Goal: Communication & Community: Ask a question

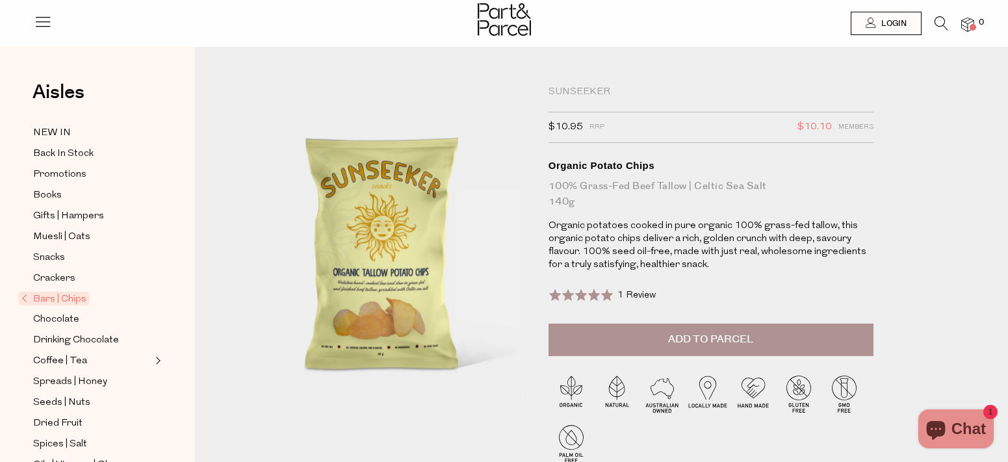
scroll to position [1, 0]
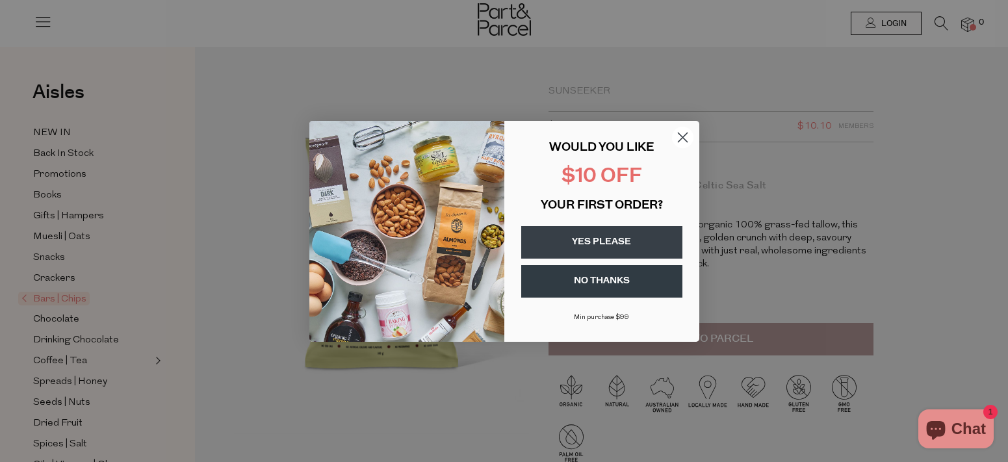
click at [598, 243] on button "YES PLEASE" at bounding box center [601, 242] width 161 height 32
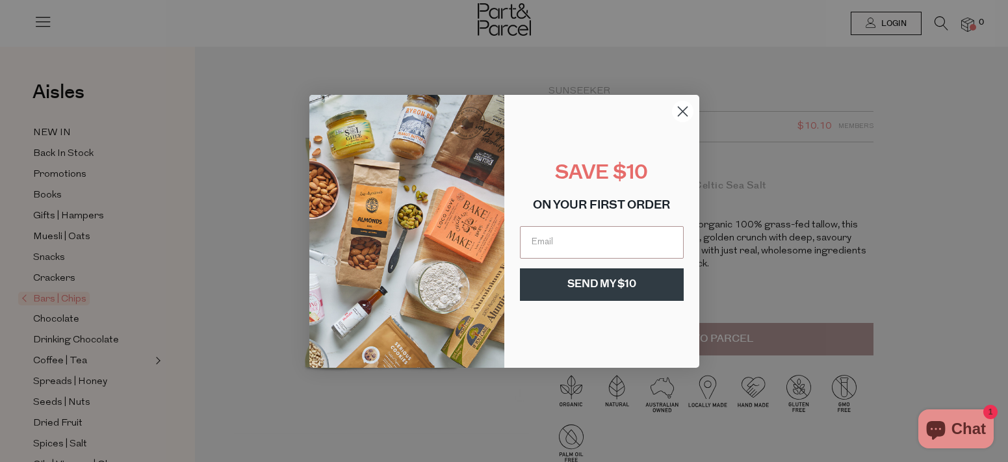
click at [598, 243] on input "Email" at bounding box center [602, 242] width 164 height 32
type input "[EMAIL_ADDRESS][DOMAIN_NAME]"
click at [613, 287] on button "SEND MY $10" at bounding box center [602, 284] width 164 height 32
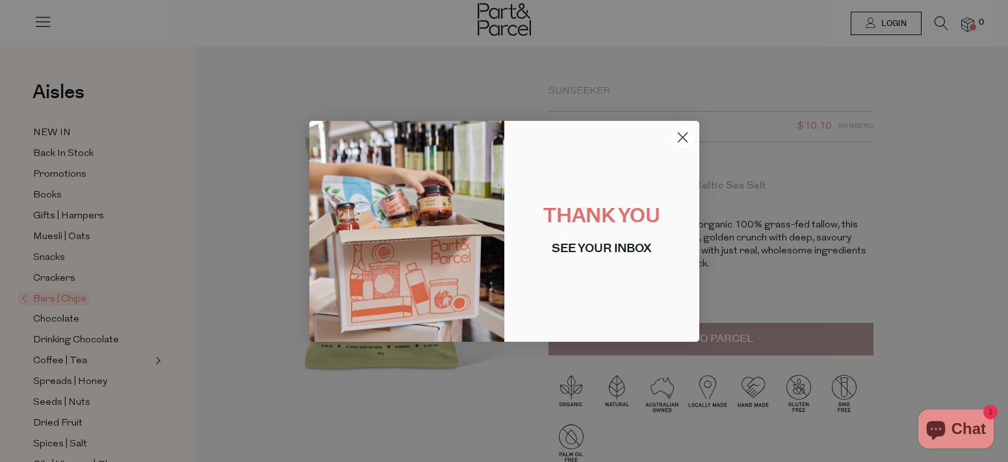
click at [685, 136] on circle "Close dialog" at bounding box center [681, 136] width 21 height 21
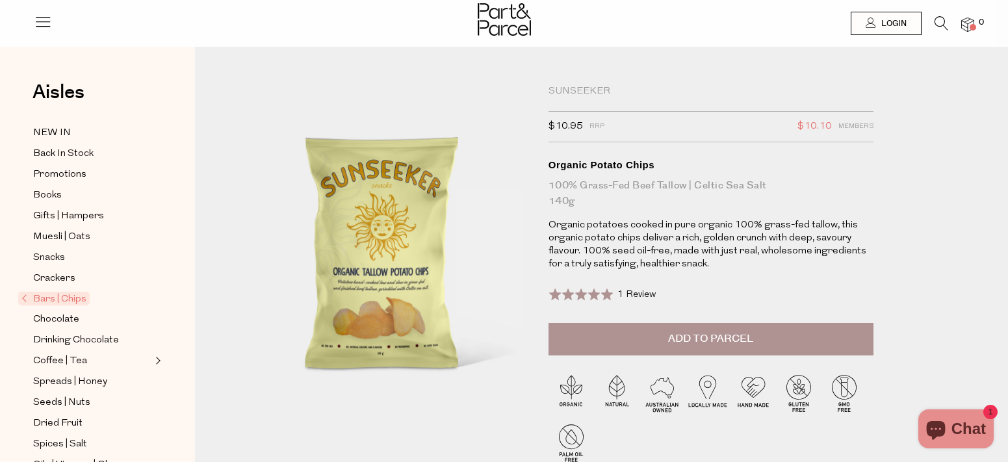
click at [941, 429] on icon "Chat window" at bounding box center [935, 428] width 31 height 31
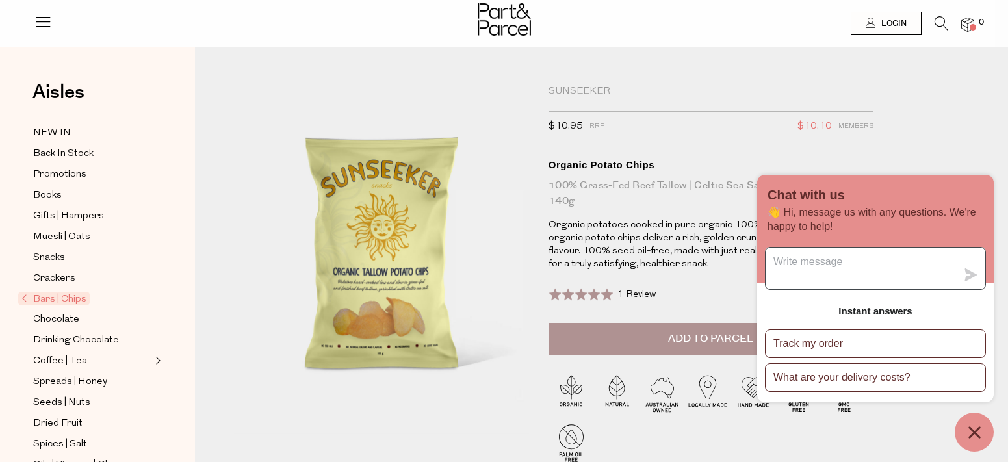
click at [808, 270] on textarea "Message us" at bounding box center [860, 269] width 191 height 42
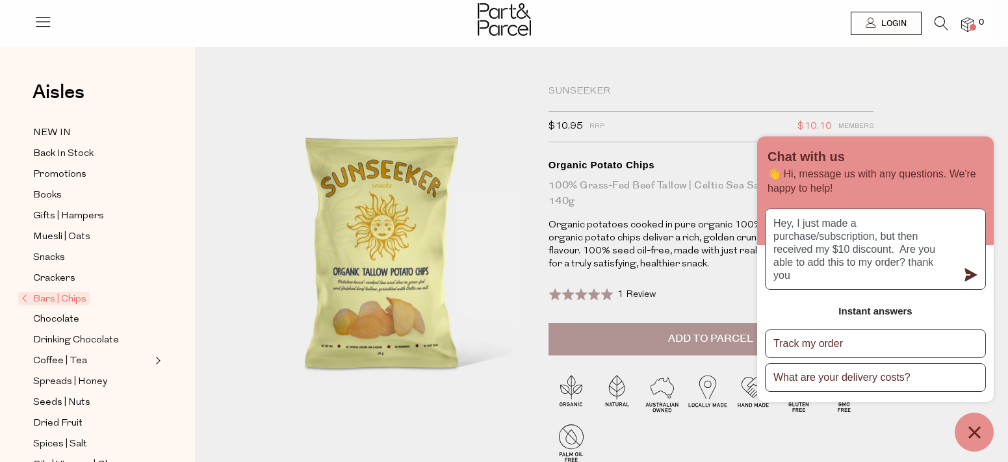
type textarea "Hey, I just made a purchase/subscription, but then received my $10 discount. Ar…"
click at [969, 278] on icon "submit" at bounding box center [971, 274] width 12 height 13
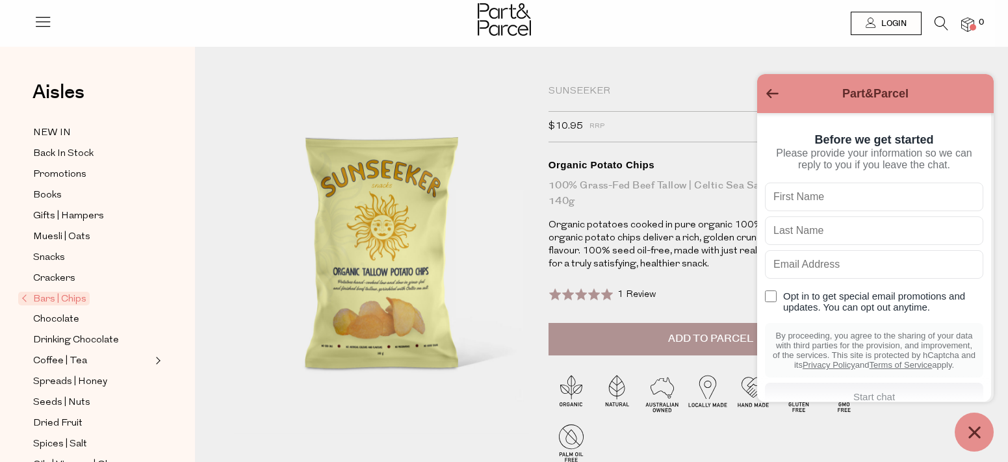
click at [819, 203] on input "text" at bounding box center [874, 197] width 218 height 29
type input "Larissa"
type input "[PERSON_NAME]"
type input "[EMAIL_ADDRESS][DOMAIN_NAME]"
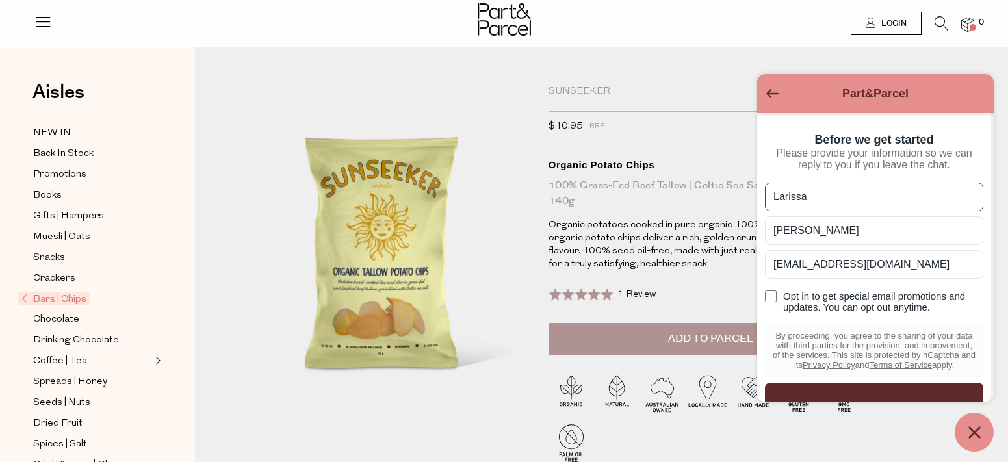
drag, startPoint x: 771, startPoint y: 293, endPoint x: 793, endPoint y: 312, distance: 29.0
click at [772, 294] on input "Opt in to get special email promotions and updates. You can opt out anytime." at bounding box center [771, 296] width 12 height 12
checkbox input "true"
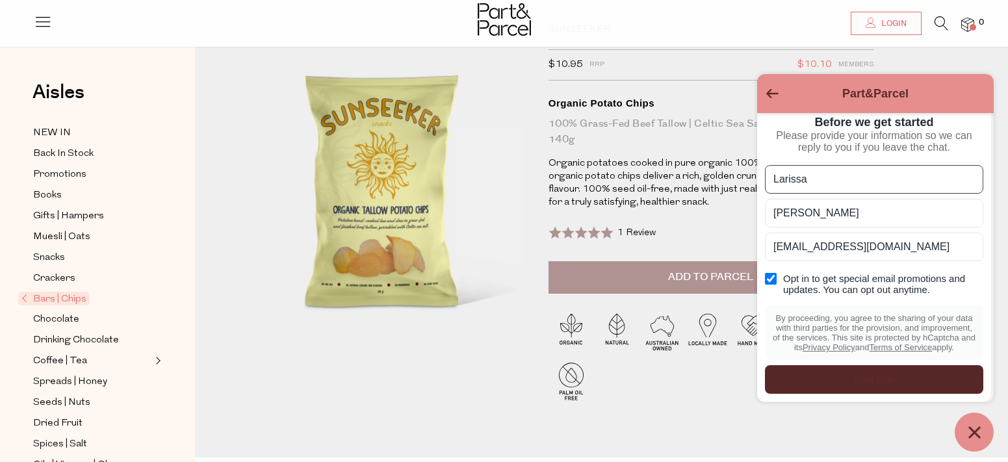
scroll to position [63, 0]
click at [851, 372] on div "Start chat" at bounding box center [874, 379] width 203 height 14
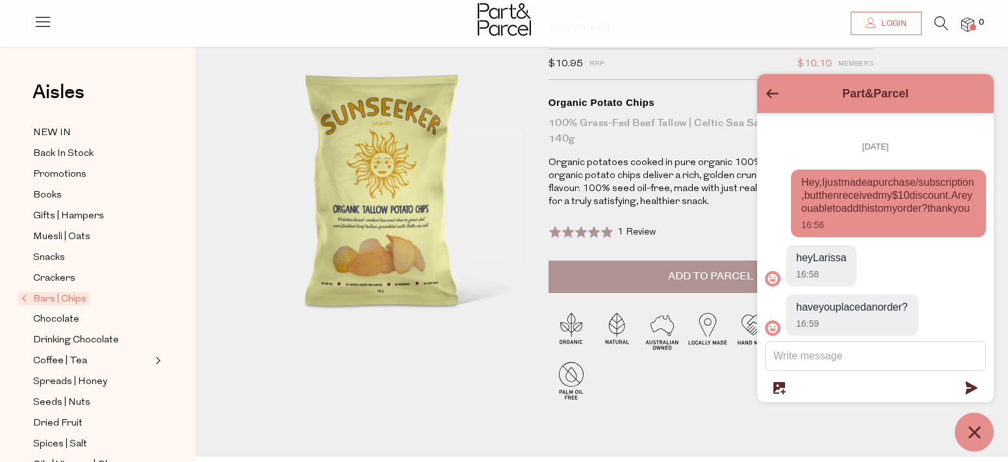
scroll to position [24, 0]
click at [887, 352] on textarea "Message us" at bounding box center [875, 356] width 220 height 29
type textarea "yes"
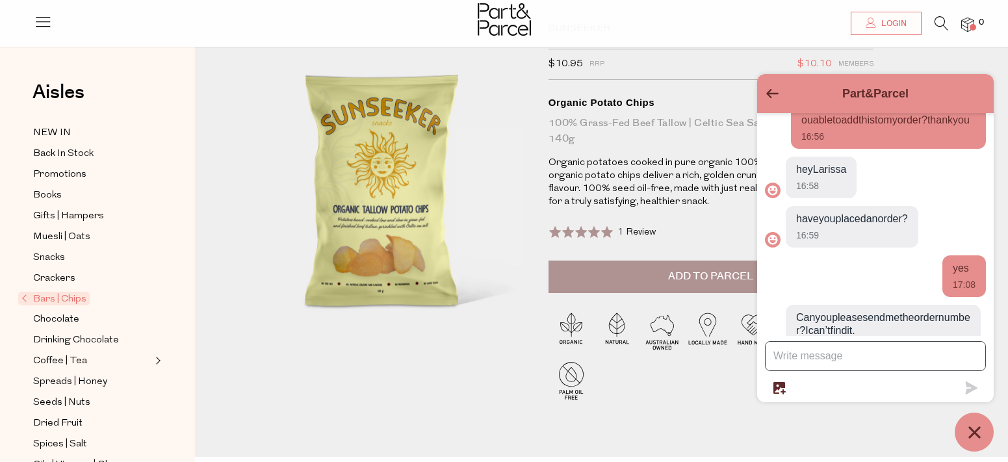
scroll to position [136, 0]
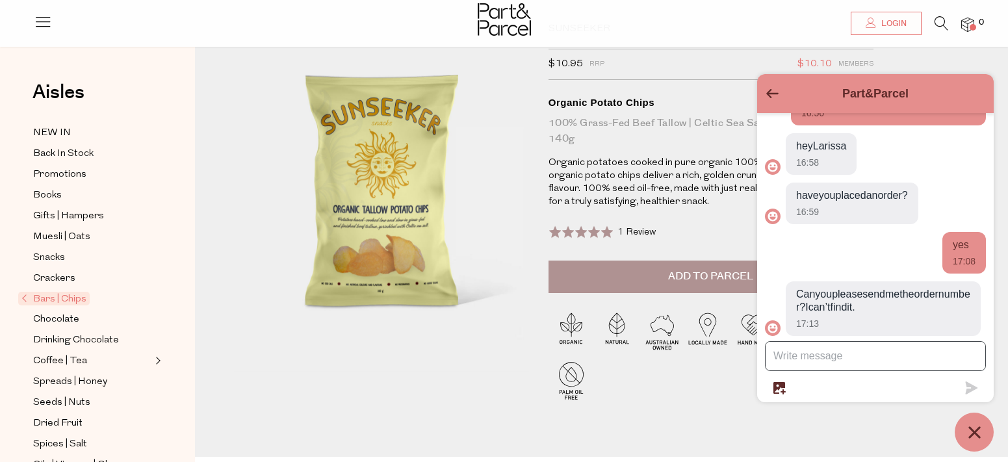
paste textarea "Order #2640"
type textarea "Order #2640"
click at [970, 389] on icon "submit" at bounding box center [972, 387] width 12 height 13
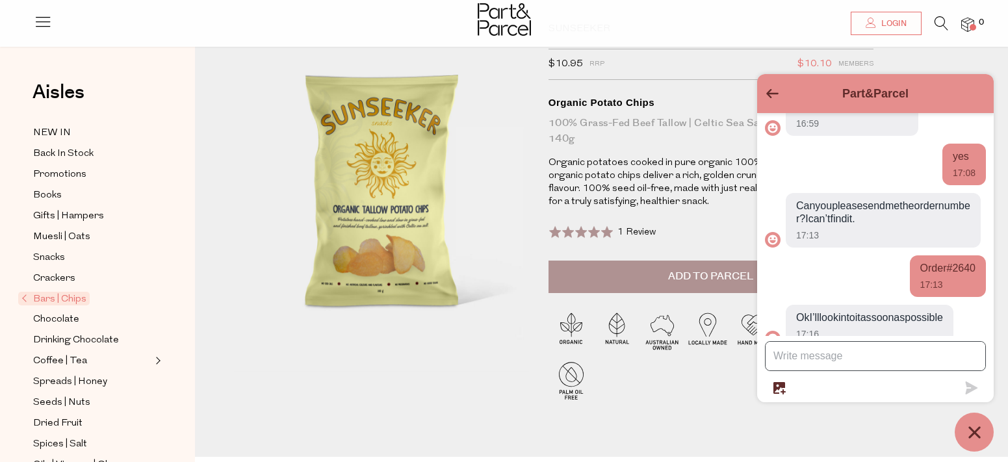
scroll to position [372, 0]
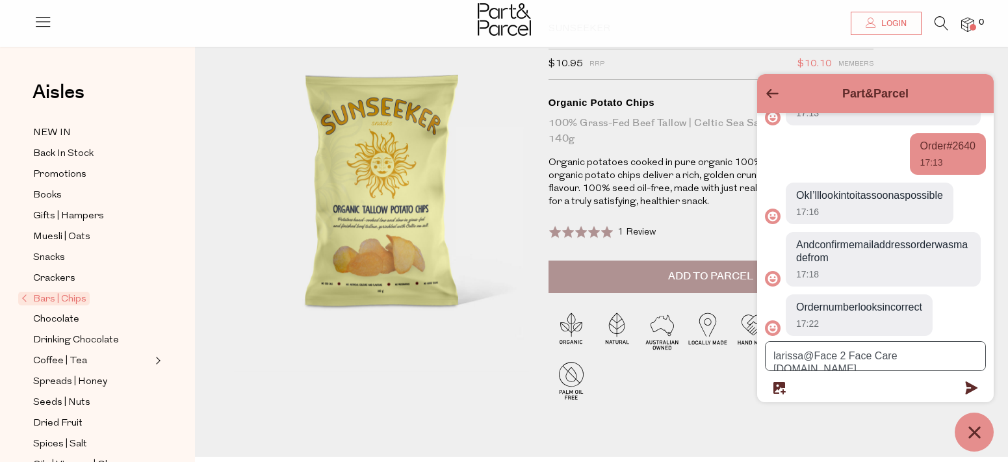
drag, startPoint x: 959, startPoint y: 358, endPoint x: 840, endPoint y: 358, distance: 118.9
click at [840, 358] on textarea "larissa@Face 2 Face Care [DOMAIN_NAME]" at bounding box center [875, 356] width 220 height 29
click at [871, 360] on textarea "larissa@Face 2 Face Care [DOMAIN_NAME]" at bounding box center [875, 356] width 220 height 29
drag, startPoint x: 841, startPoint y: 355, endPoint x: 849, endPoint y: 325, distance: 31.5
click at [841, 355] on textarea "larissa@Face 2 Face Care [DOMAIN_NAME]" at bounding box center [875, 356] width 220 height 29
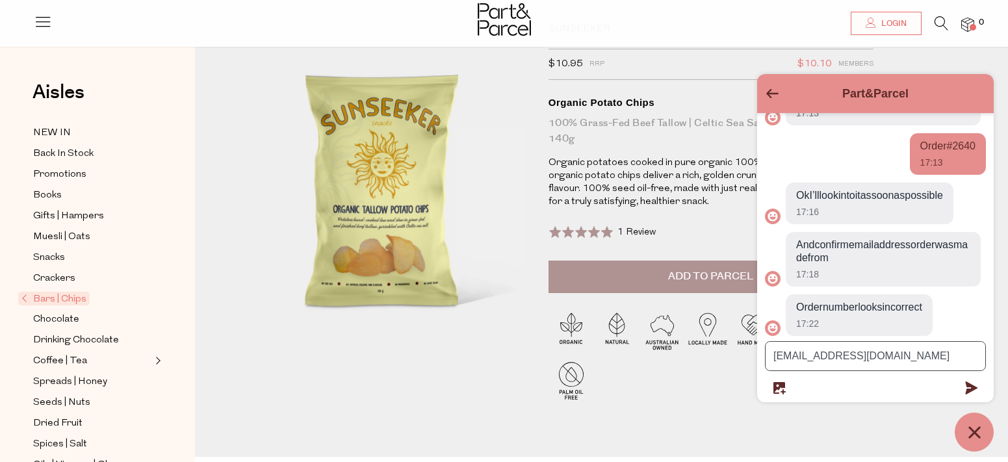
type textarea "[EMAIL_ADDRESS][DOMAIN_NAME]"
click at [969, 385] on icon "submit" at bounding box center [972, 387] width 12 height 13
